Goal: Find specific fact: Find specific fact

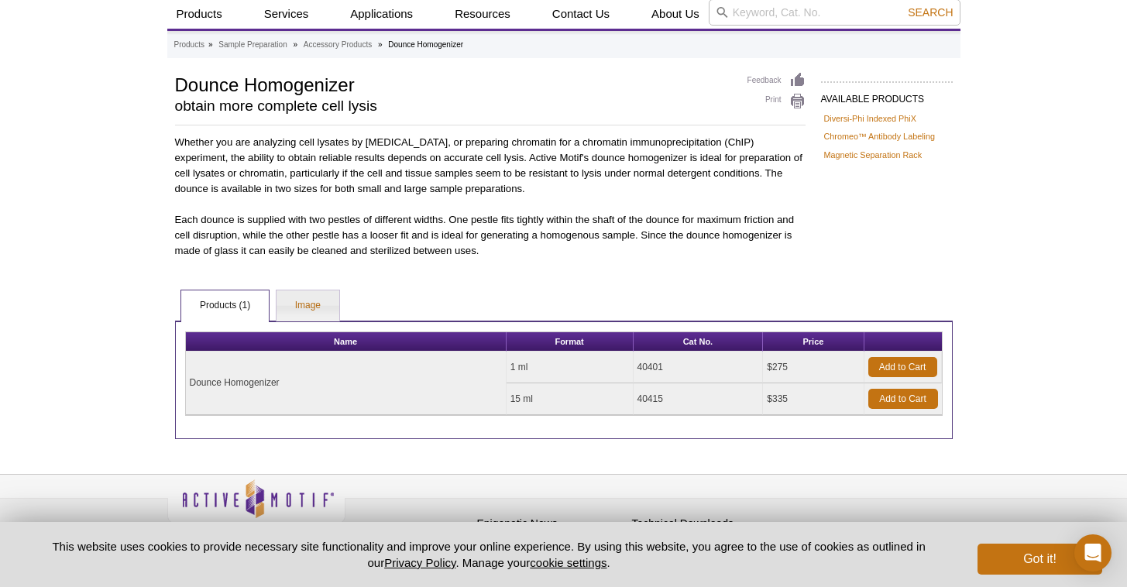
scroll to position [94, 0]
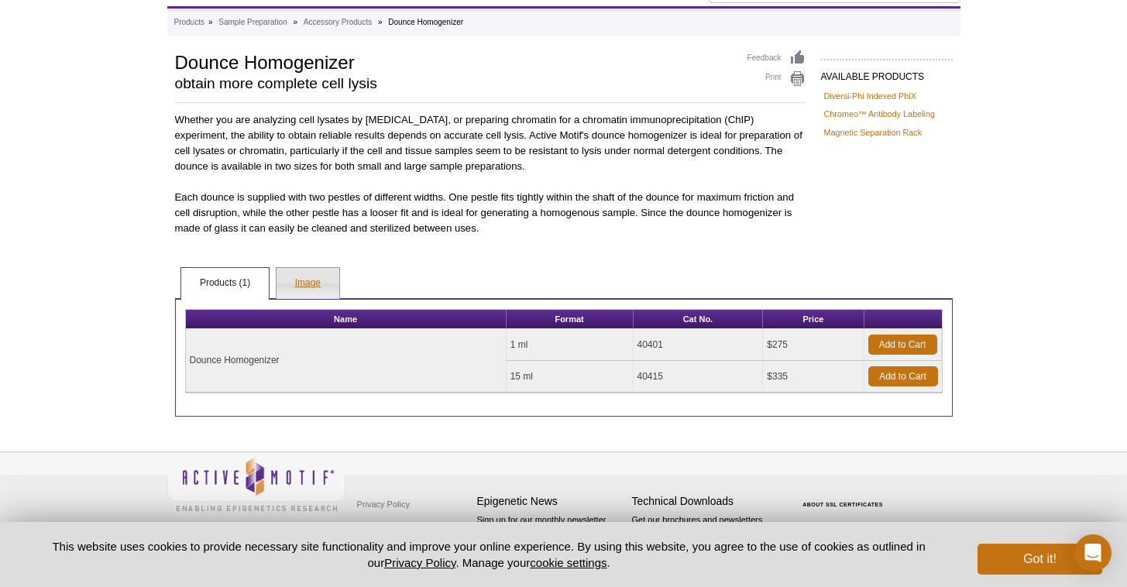
click at [278, 294] on link "Image" at bounding box center [308, 283] width 63 height 31
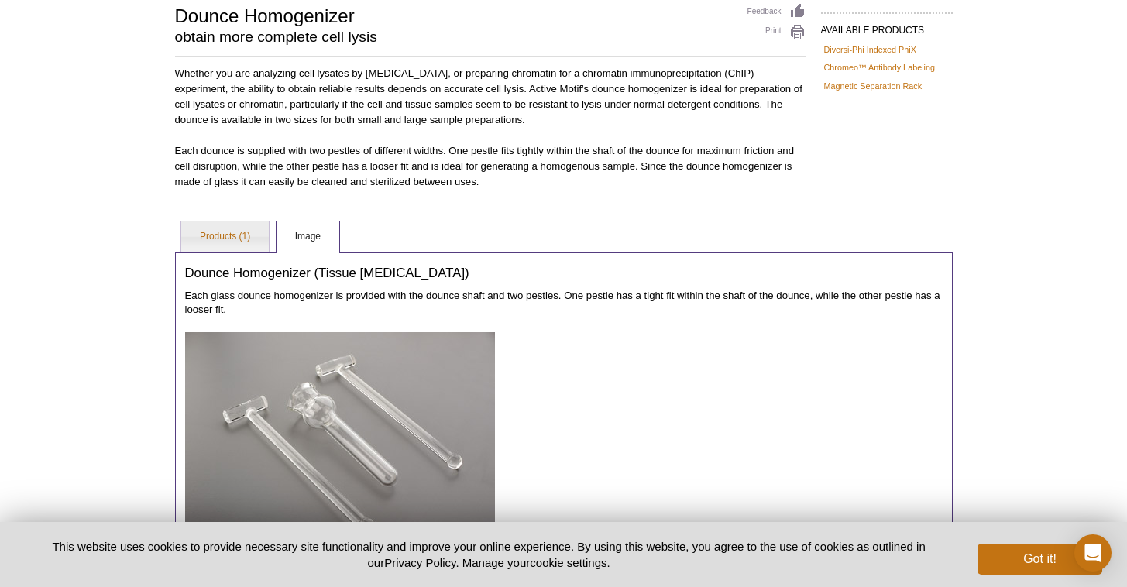
scroll to position [0, 0]
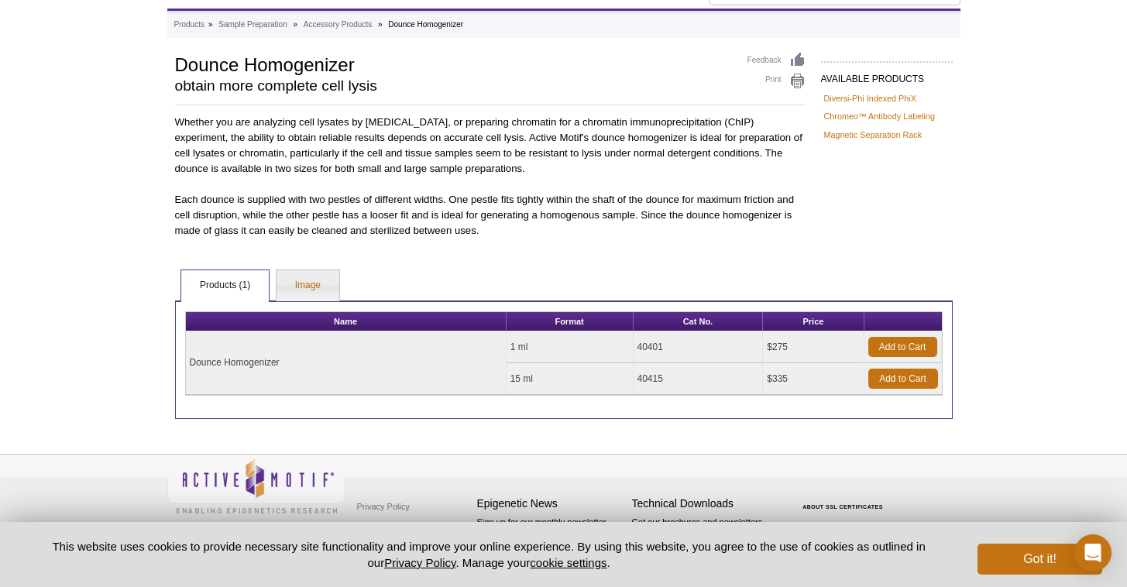
scroll to position [70, 0]
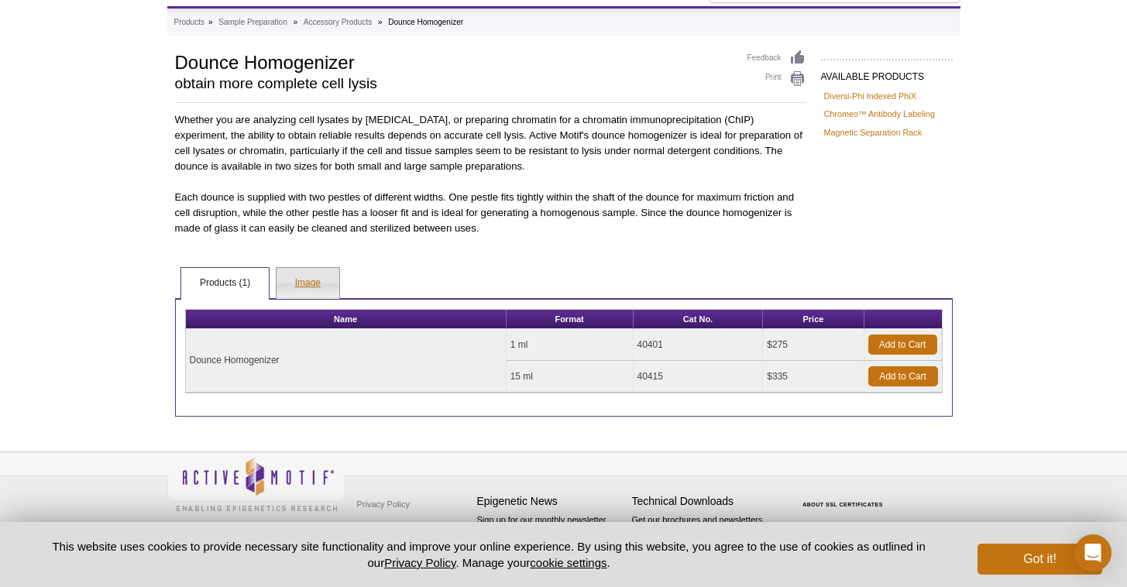
click at [299, 280] on link "Image" at bounding box center [308, 283] width 63 height 31
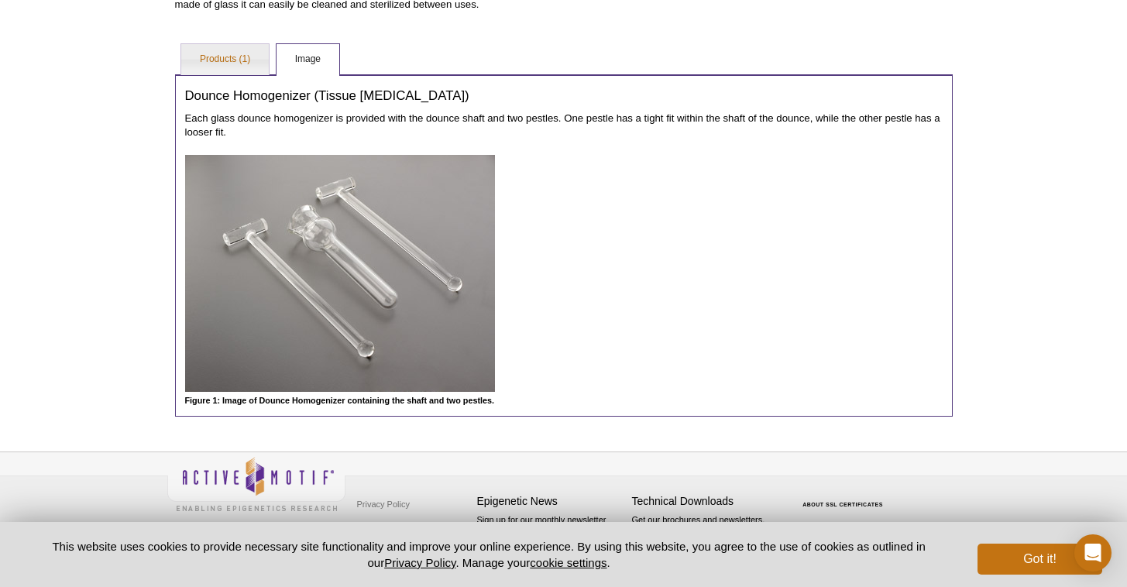
scroll to position [0, 0]
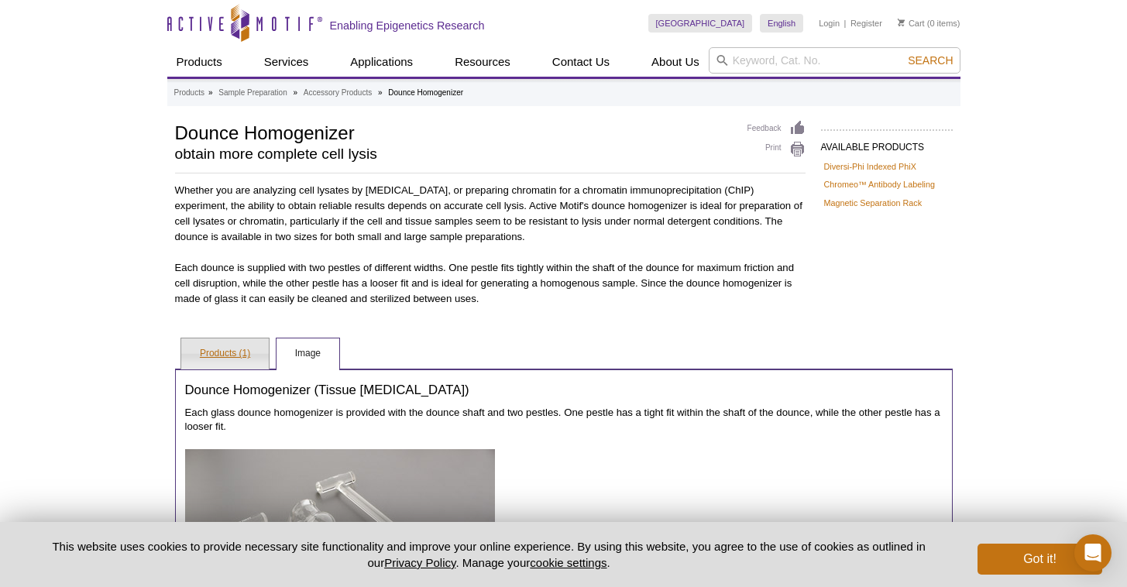
click at [222, 349] on link "Products (1)" at bounding box center [225, 354] width 88 height 31
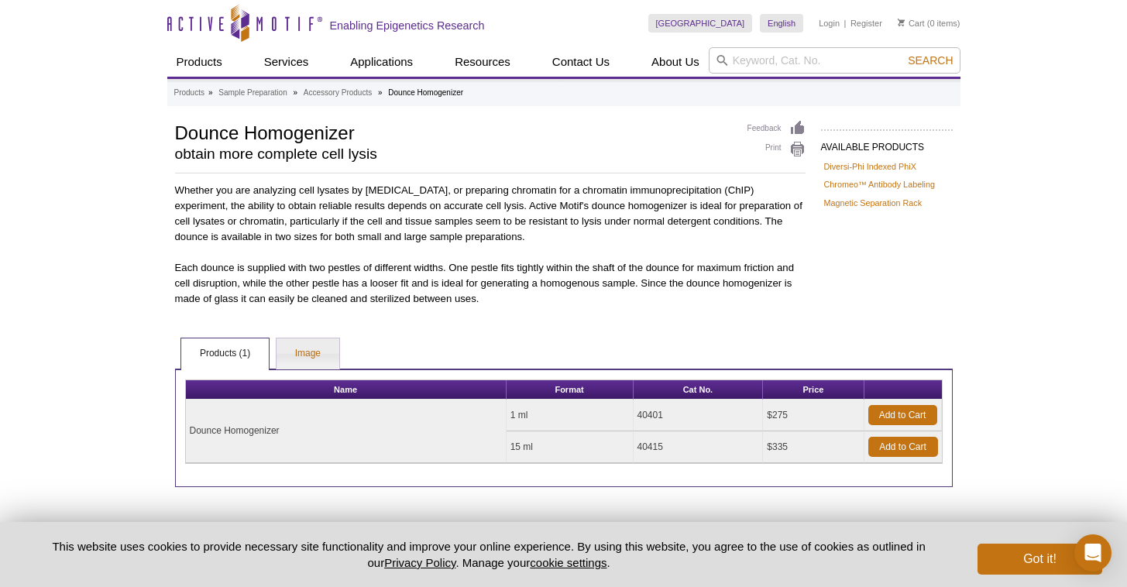
click at [644, 415] on td "40401" at bounding box center [699, 416] width 130 height 32
drag, startPoint x: 644, startPoint y: 415, endPoint x: 671, endPoint y: 416, distance: 27.1
click at [643, 416] on td "40401" at bounding box center [699, 416] width 130 height 32
copy td "40401"
